Goal: Complete application form

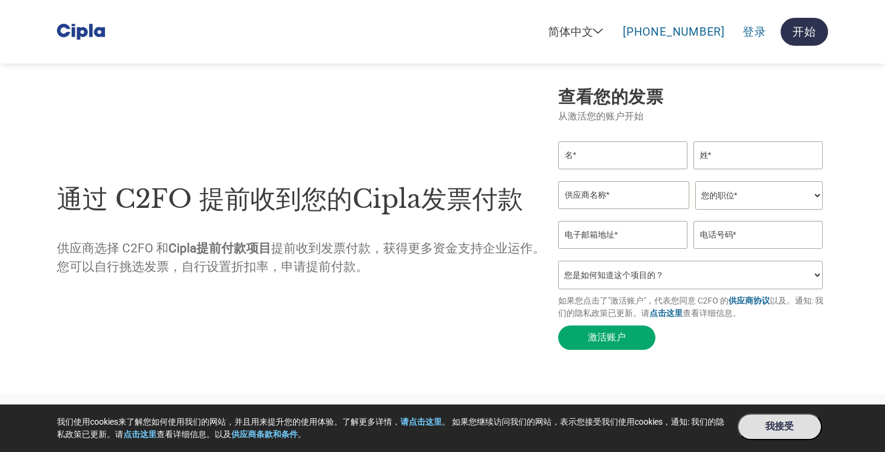
click at [581, 159] on input "text" at bounding box center [622, 155] width 129 height 28
type input "test"
click at [770, 164] on input "text" at bounding box center [758, 155] width 129 height 28
type input "est"
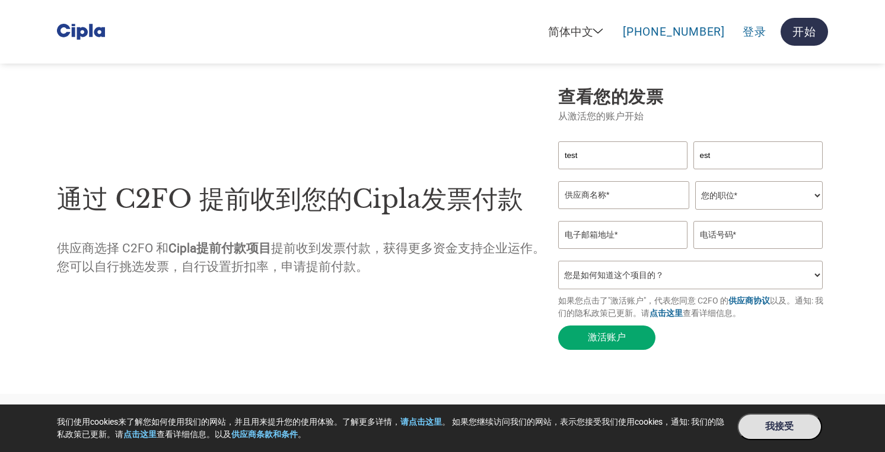
click at [629, 199] on input "text" at bounding box center [623, 195] width 131 height 28
type input "set"
click at [569, 28] on select "English (US) English (UK) English (India) English (AUS) Español Français Deutsc…" at bounding box center [513, 32] width 159 height 14
select select "en-US"
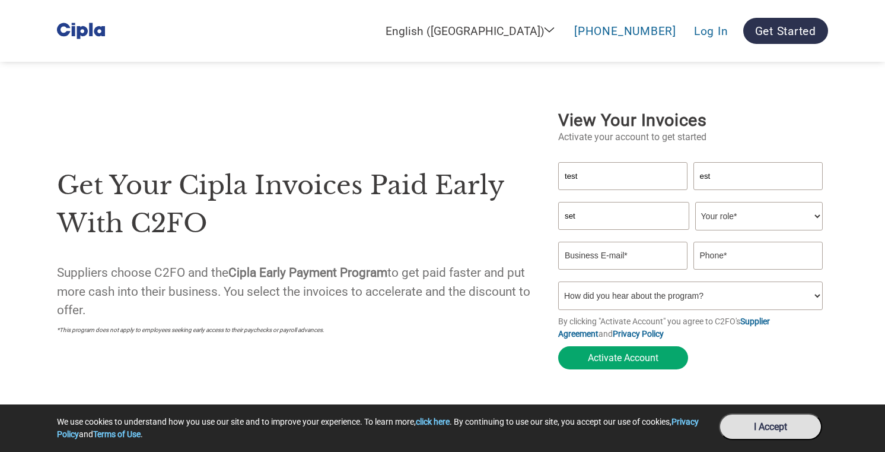
click at [621, 207] on input "set" at bounding box center [623, 216] width 131 height 28
click at [619, 217] on input "set" at bounding box center [623, 216] width 131 height 28
type input "test"
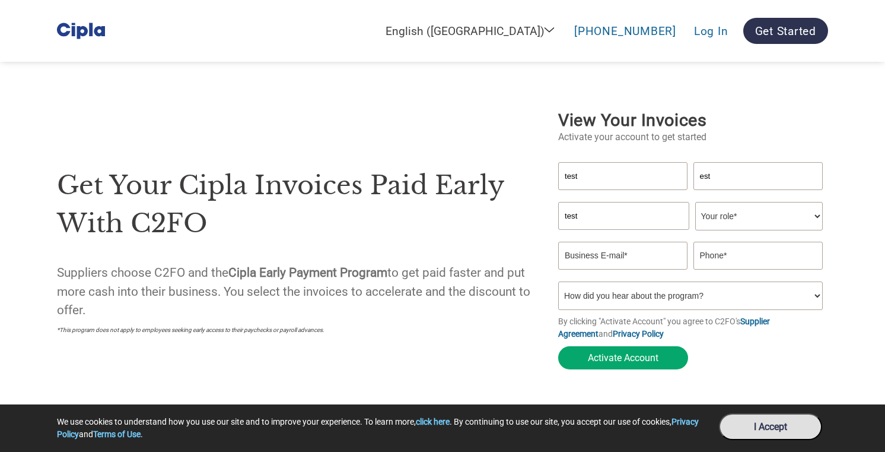
click at [743, 210] on select "Your role* CFO Controller Credit Manager Finance Director Treasurer CEO Preside…" at bounding box center [760, 216] width 128 height 28
select select "CFO"
click at [630, 242] on input "email" at bounding box center [622, 256] width 129 height 28
click at [627, 255] on input "alex.beaumont@gmail.com" at bounding box center [622, 256] width 129 height 28
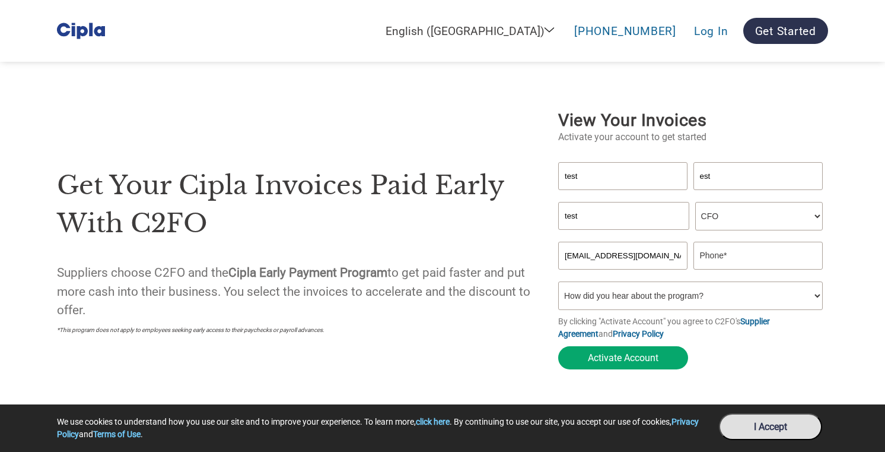
click at [615, 256] on input "alex.beaumont@c2fo.com" at bounding box center [622, 256] width 129 height 28
type input "alex.beaumont+222@c2fo.com"
click at [768, 266] on input "text" at bounding box center [758, 256] width 129 height 28
type input "1111111111"
click at [677, 297] on select "How did you hear about the program? Received a letter Email Social Media Online…" at bounding box center [690, 295] width 265 height 28
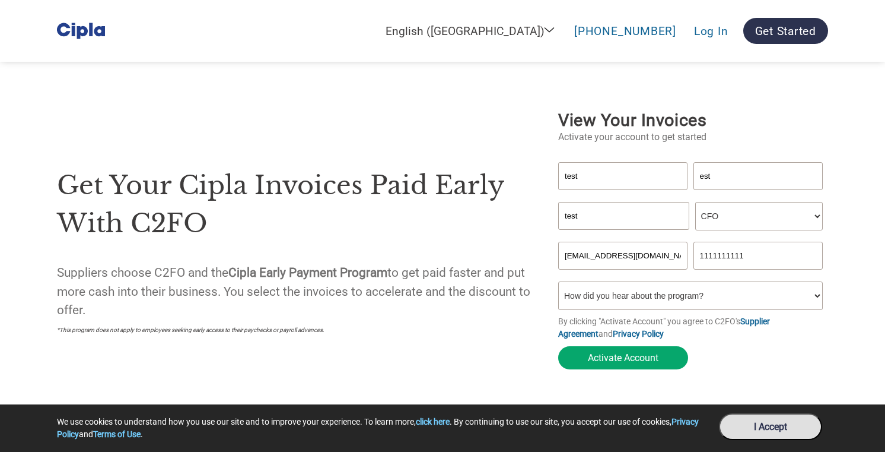
select select "Received a Letter"
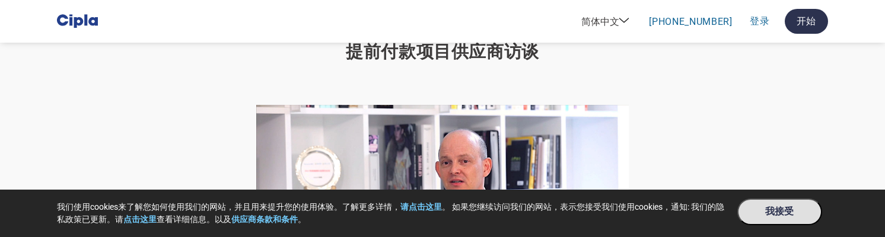
scroll to position [815, 0]
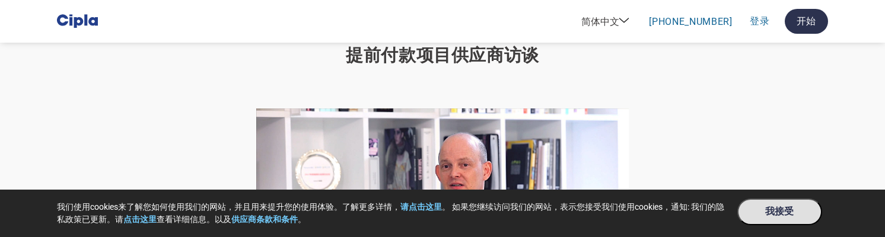
click at [779, 150] on div at bounding box center [442, 213] width 829 height 257
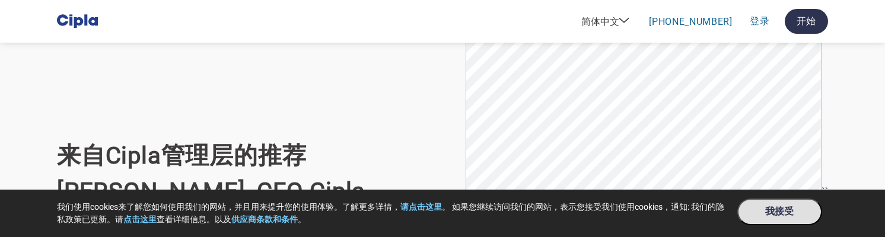
scroll to position [0, 0]
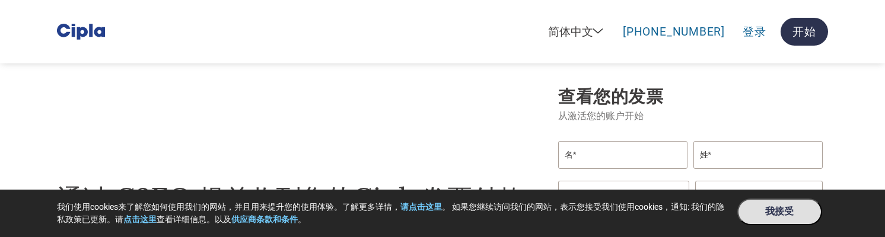
click at [627, 154] on input "text" at bounding box center [622, 155] width 129 height 28
type input "test"
click at [732, 153] on input "text" at bounding box center [758, 155] width 129 height 28
drag, startPoint x: 732, startPoint y: 153, endPoint x: 642, endPoint y: 144, distance: 90.6
click at [643, 144] on div "test est" at bounding box center [693, 161] width 270 height 40
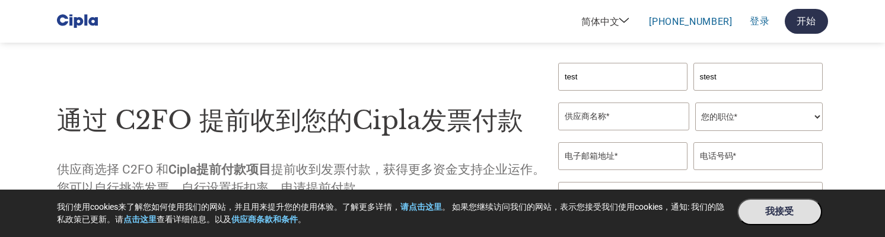
scroll to position [87, 0]
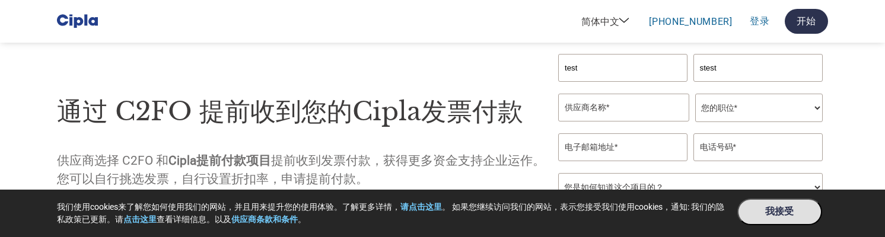
type input "stest"
click at [636, 110] on input "text" at bounding box center [623, 108] width 131 height 28
type input "test"
click at [720, 117] on select "您的职位* 首席财务官 会计长 财务长 财务总监 信贷经理 首席执行官 总裁 企业主/创始人 会计人员 簿记人员 应收账款人员 办公室经理 其他" at bounding box center [760, 108] width 128 height 28
click at [601, 168] on div at bounding box center [693, 154] width 270 height 40
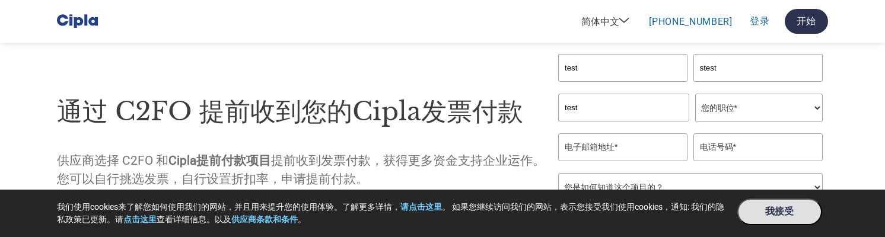
click at [601, 140] on input "email" at bounding box center [622, 148] width 129 height 28
click at [712, 144] on input "text" at bounding box center [758, 148] width 129 height 28
click at [634, 150] on input "alex.beaumont+test2@gmail.com" at bounding box center [622, 148] width 129 height 28
type input "alex.beaumont+test23@gmail.com"
click at [708, 149] on input "text" at bounding box center [758, 148] width 129 height 28
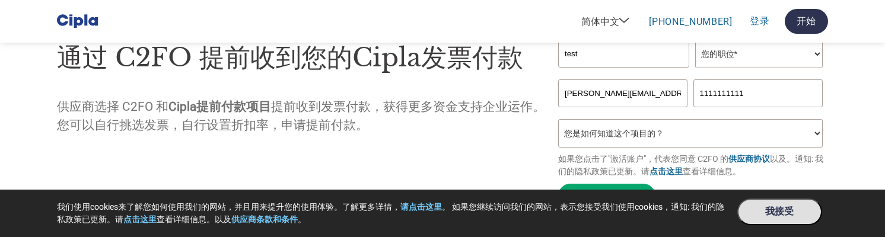
scroll to position [154, 0]
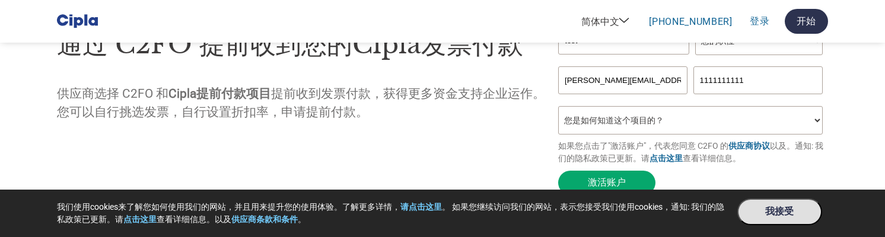
type input "1111111111"
click at [697, 111] on select "您是如何知道这个项目的？ 从我的客户处得知 收到了电子邮件 社交媒体 在线搜索 家人/朋友/熟人 在一次活动中 其他" at bounding box center [690, 120] width 265 height 28
click at [621, 180] on button "激活账户" at bounding box center [606, 183] width 97 height 24
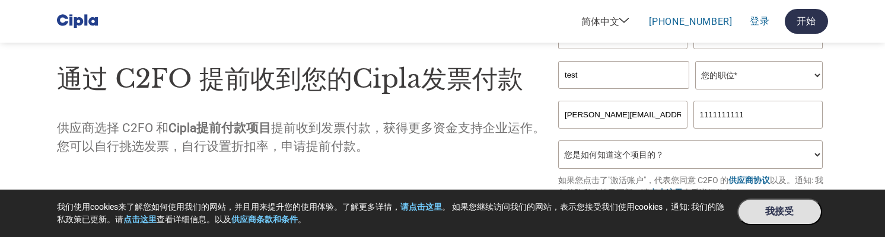
scroll to position [119, 0]
click at [715, 76] on select "您的职位* 首席财务官 会计长 财务长 财务总监 信贷经理 首席执行官 总裁 企业主/创始人 会计人员 簿记人员 应收账款人员 办公室经理 其他" at bounding box center [760, 76] width 128 height 28
select select "CFO"
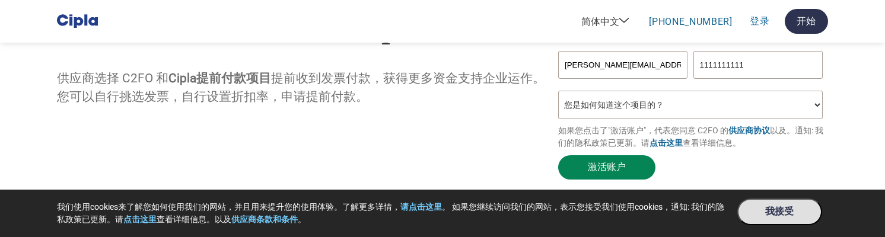
click at [638, 172] on button "激活账户" at bounding box center [606, 167] width 97 height 24
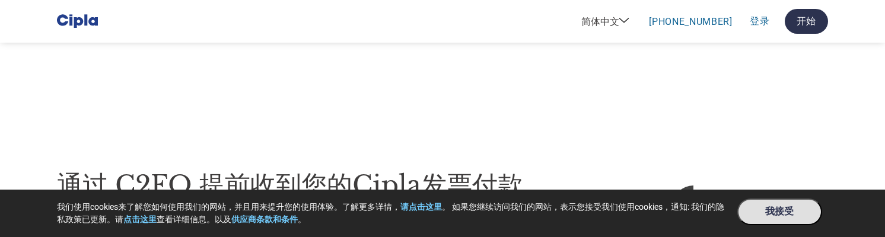
select select "zh-CN"
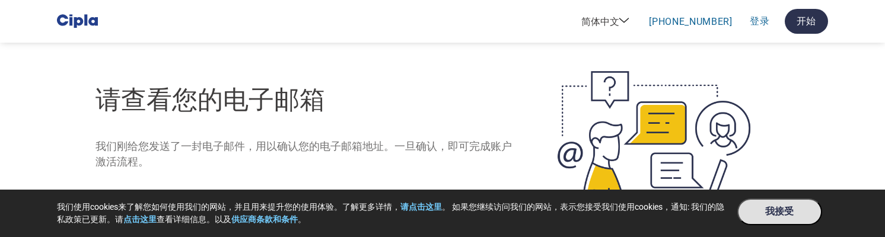
scroll to position [42, 0]
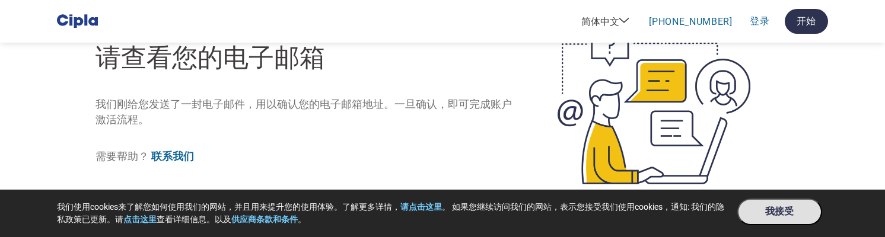
click at [50, 102] on div "English (US) English (UK) English (India) English (AUS) Español Français Deutsc…" at bounding box center [442, 74] width 885 height 232
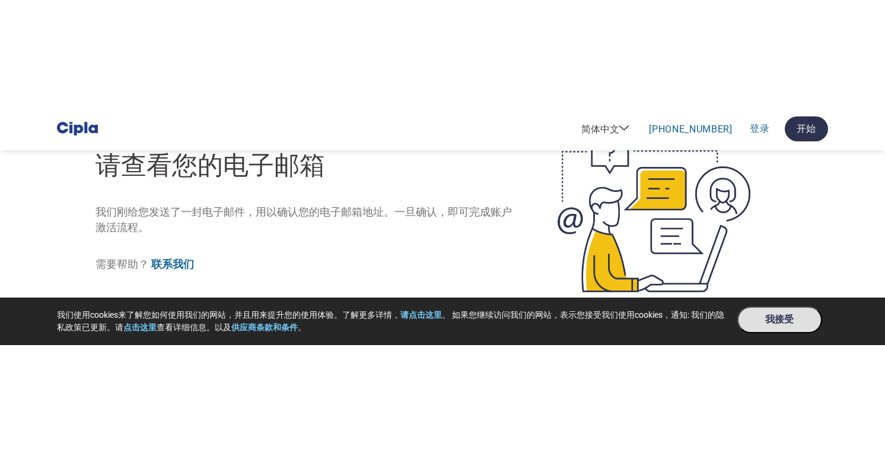
scroll to position [0, 0]
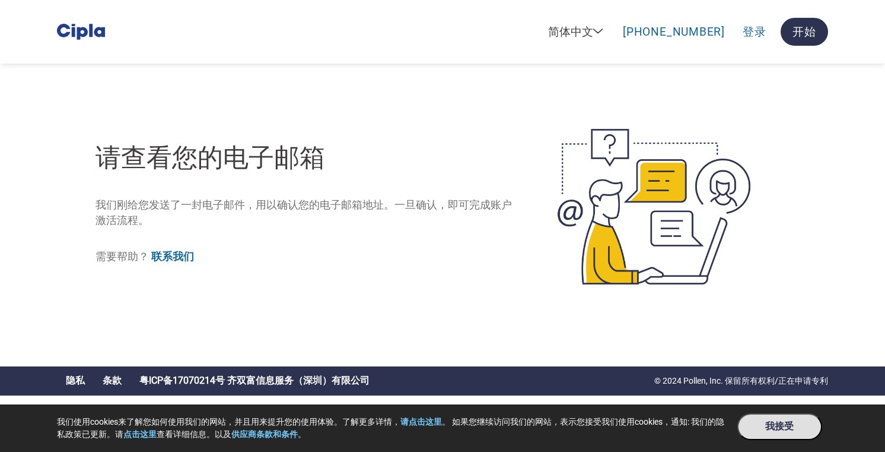
select select "zh-CN"
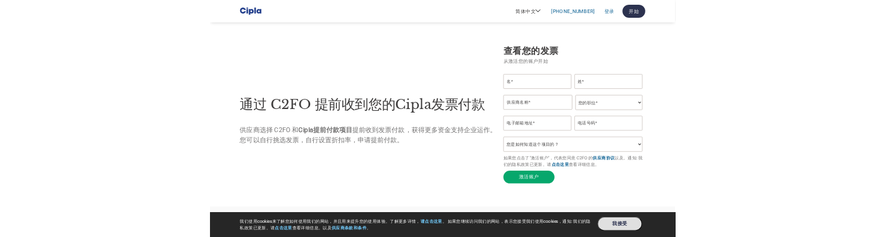
scroll to position [503, 0]
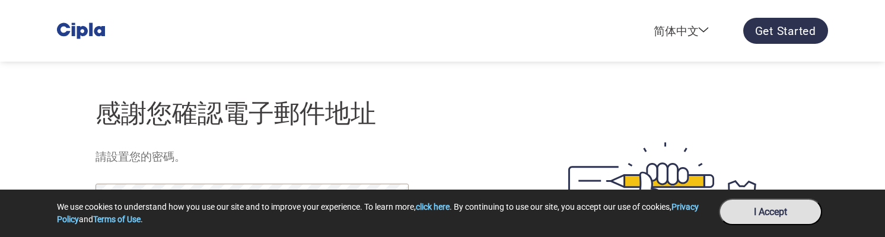
click at [340, 99] on h1 "感謝您確認電子郵件地址" at bounding box center [304, 113] width 417 height 39
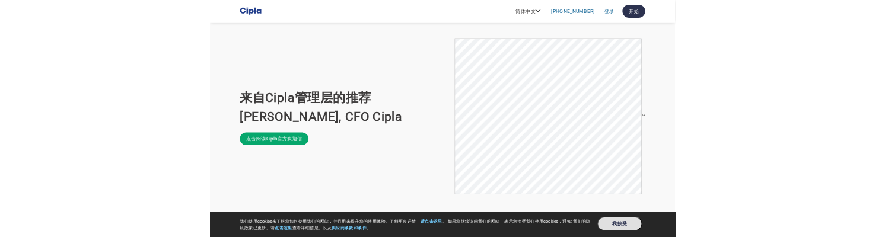
scroll to position [380, 0]
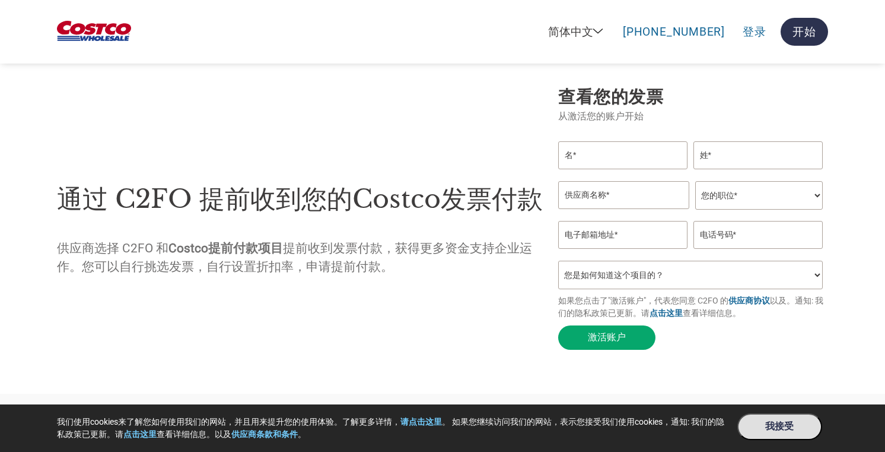
click at [234, 166] on div "通过 C2FO 提前收到您的Costco发票付款 供应商选择 C2FO 和 Costco提前付款项目 提前收到发票付款，获得更多资金支持企业运作。您可以自行挑…" at bounding box center [302, 219] width 490 height 123
